Goal: Transaction & Acquisition: Subscribe to service/newsletter

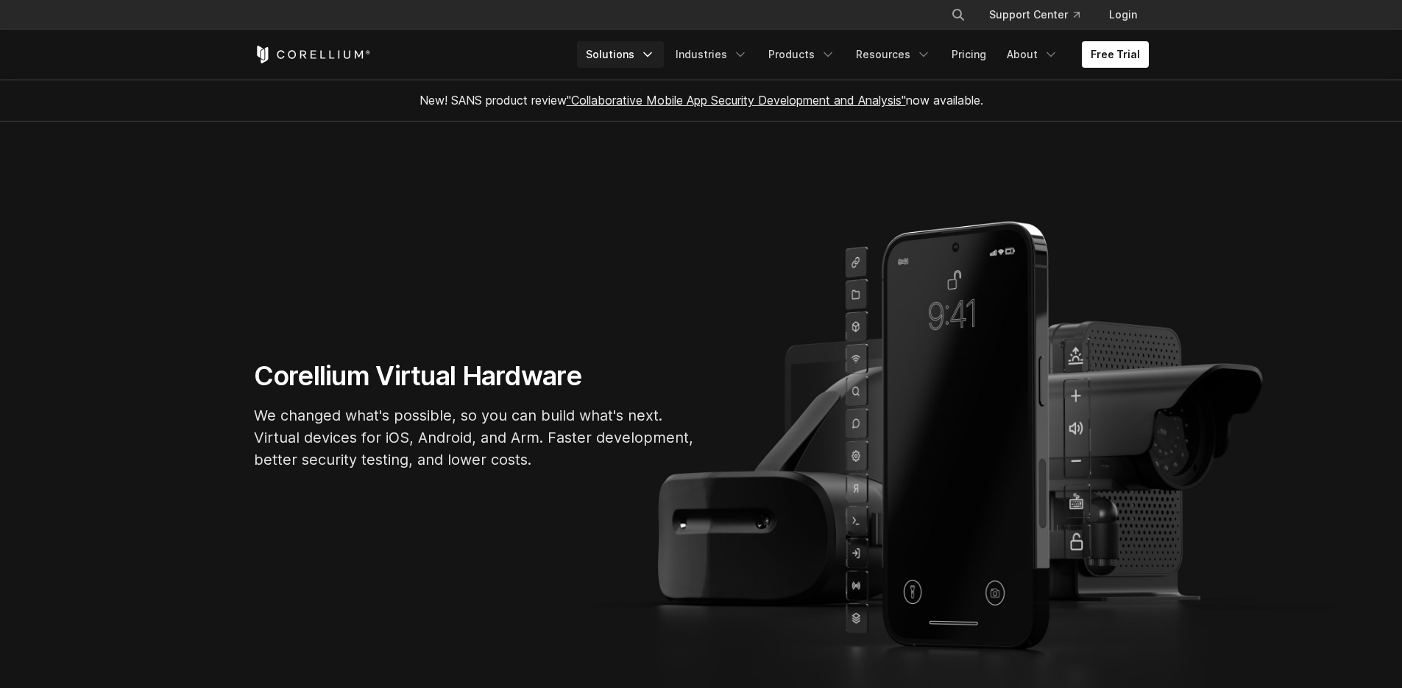
click at [645, 48] on link "Solutions" at bounding box center [620, 54] width 87 height 26
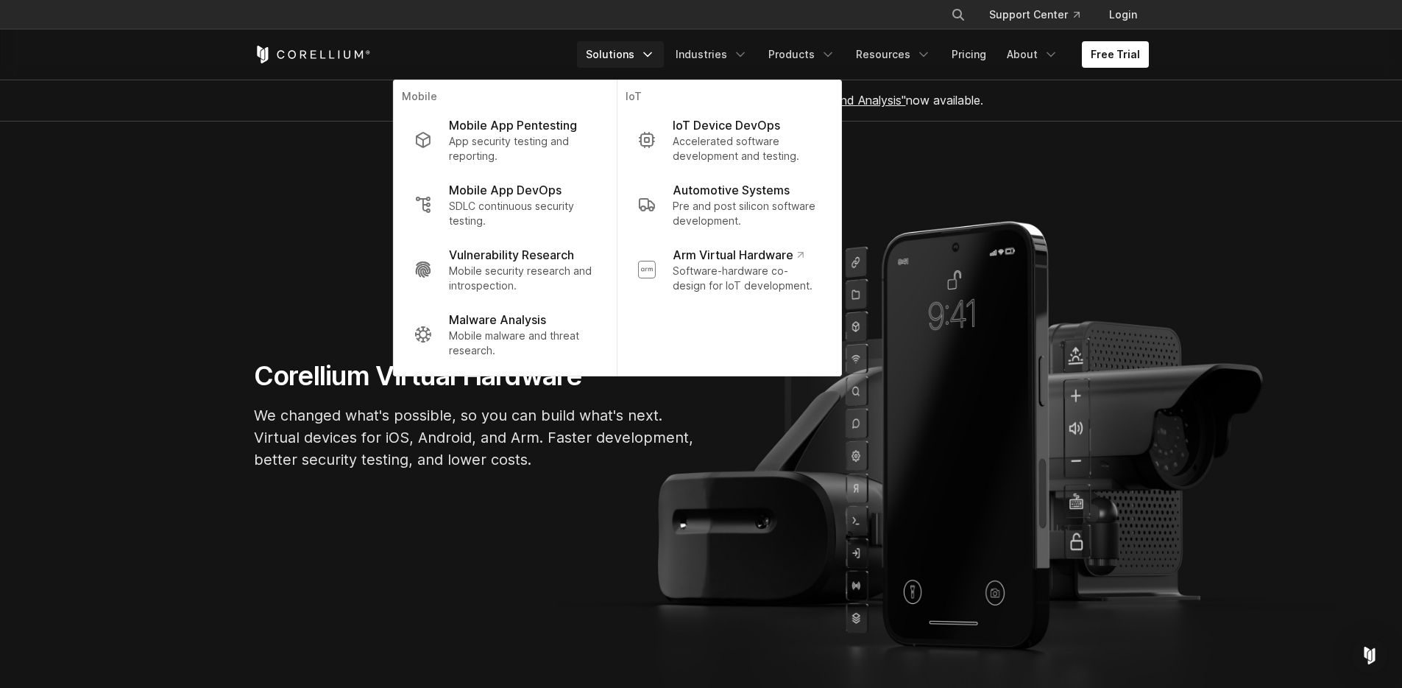
click at [214, 172] on section "Corellium Virtual Hardware We changed what's possible, so you can build what's …" at bounding box center [701, 420] width 1402 height 598
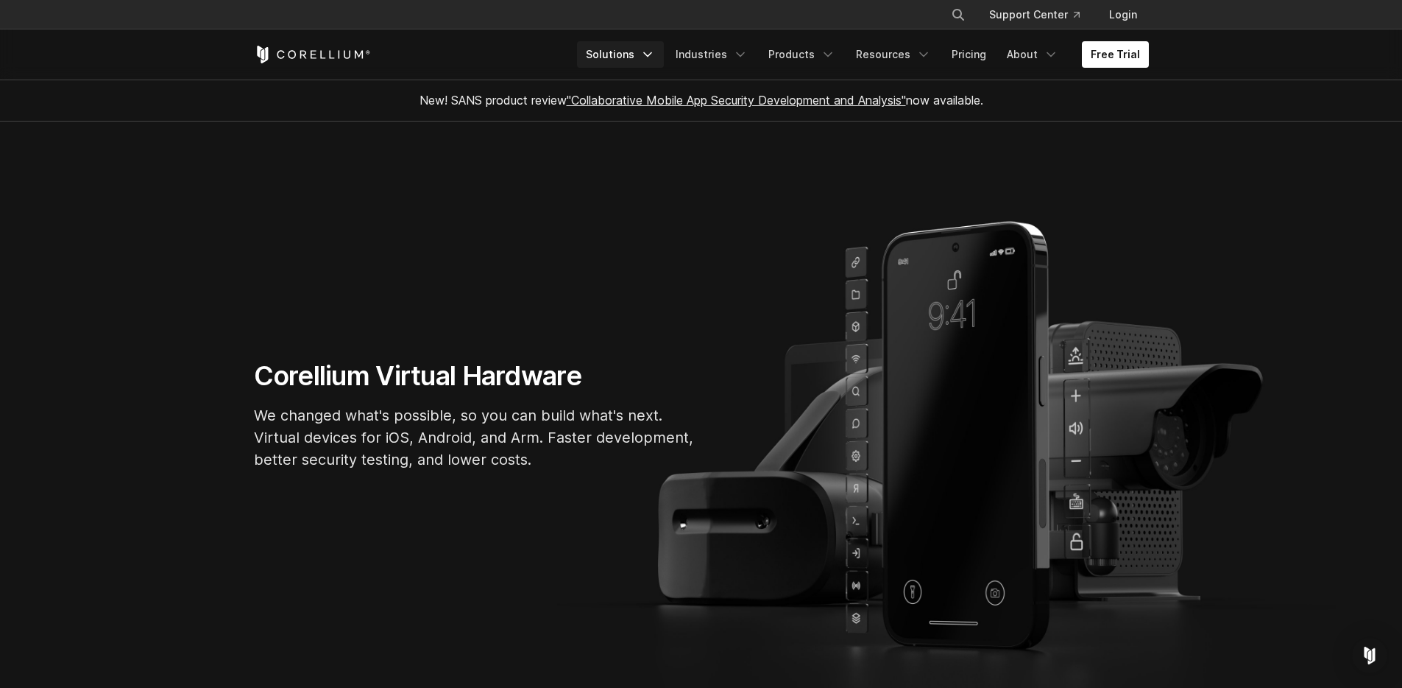
click at [648, 58] on link "Solutions" at bounding box center [620, 54] width 87 height 26
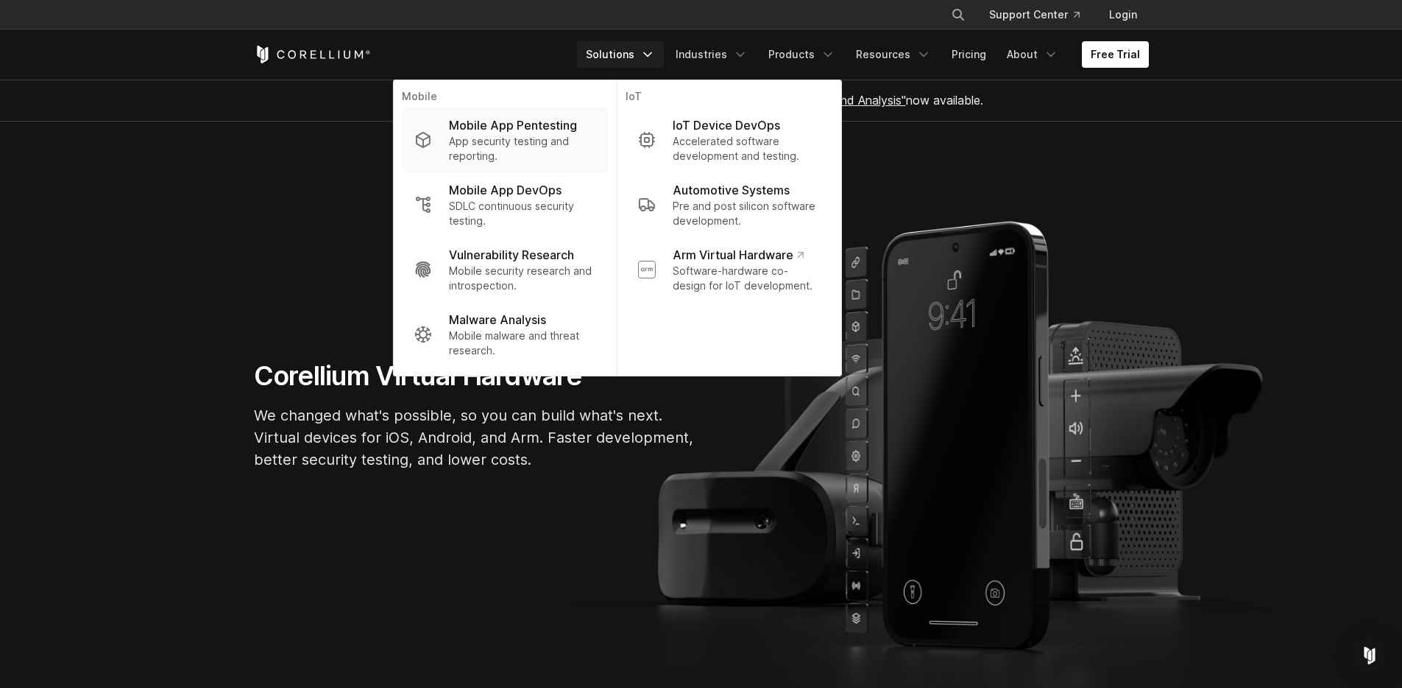
click at [468, 124] on p "Mobile App Pentesting" at bounding box center [513, 125] width 128 height 18
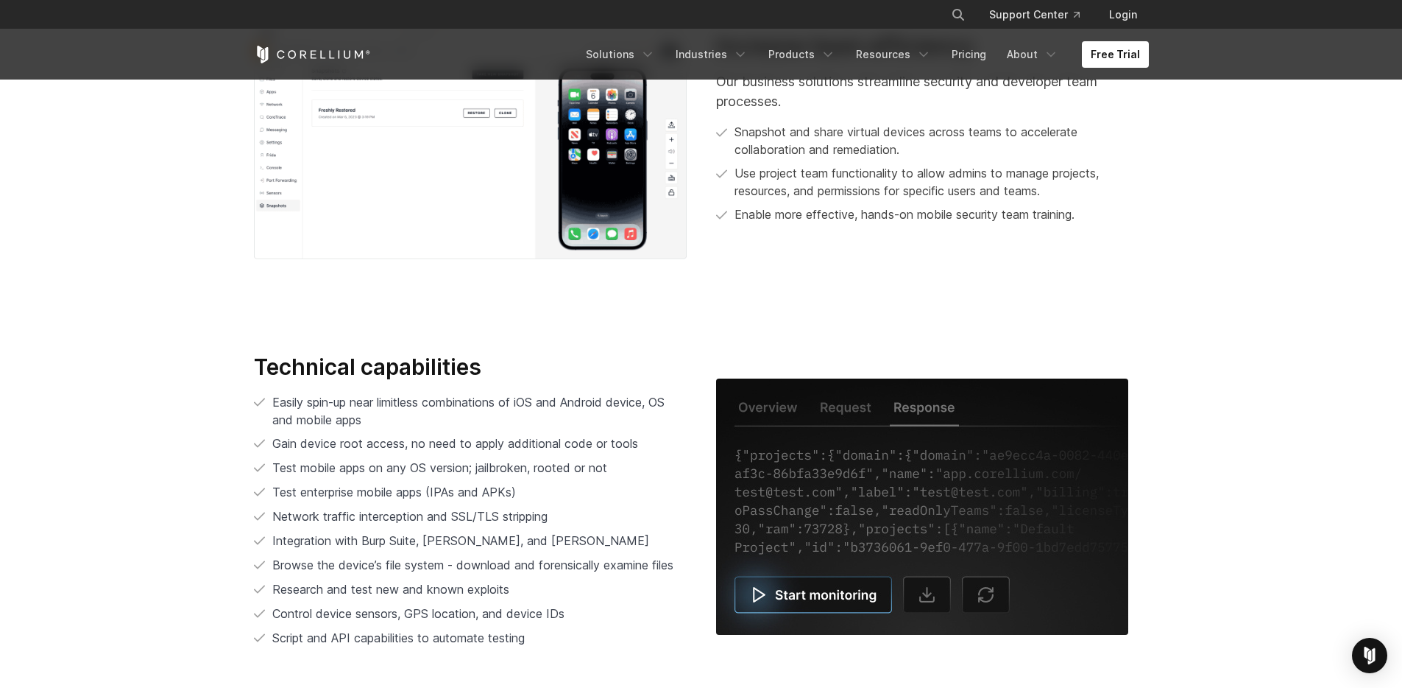
scroll to position [2768, 0]
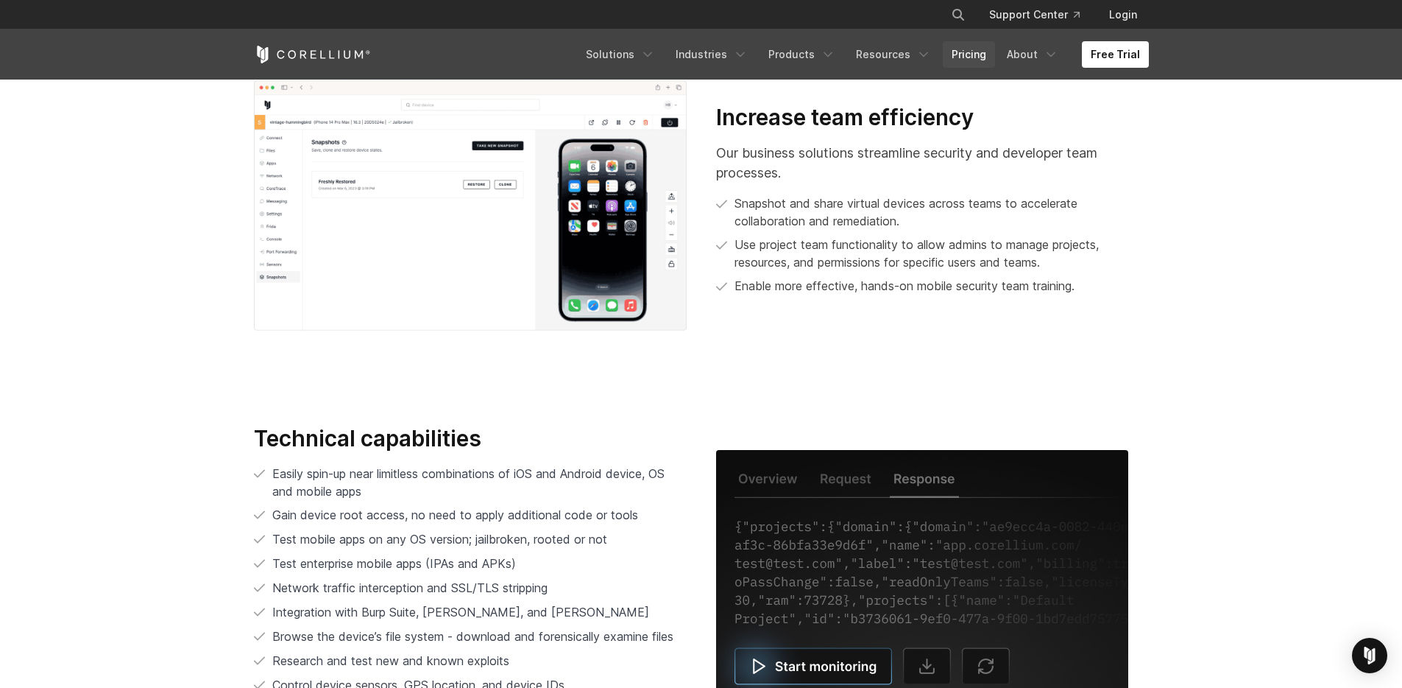
click at [973, 58] on link "Pricing" at bounding box center [969, 54] width 52 height 26
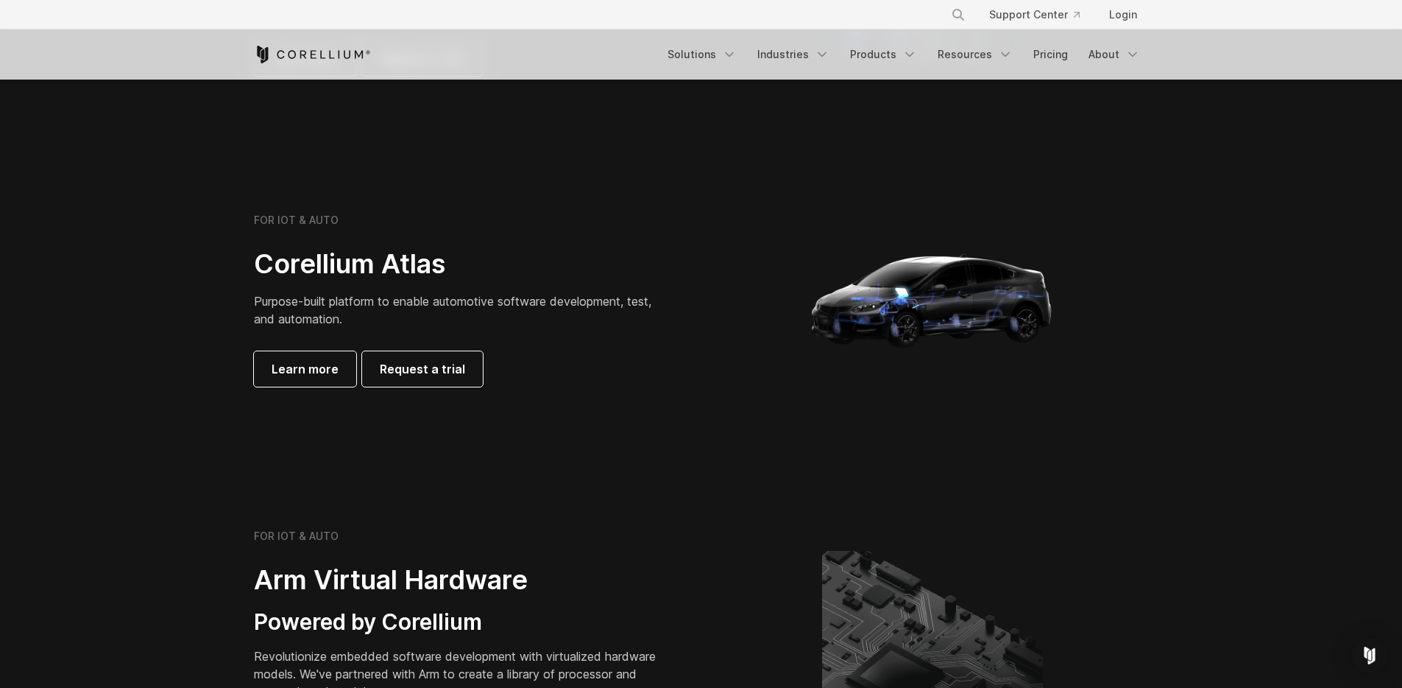
scroll to position [1369, 0]
